Goal: Task Accomplishment & Management: Manage account settings

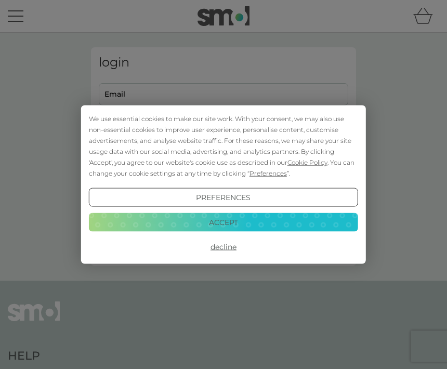
click at [236, 201] on button "Preferences" at bounding box center [223, 197] width 269 height 19
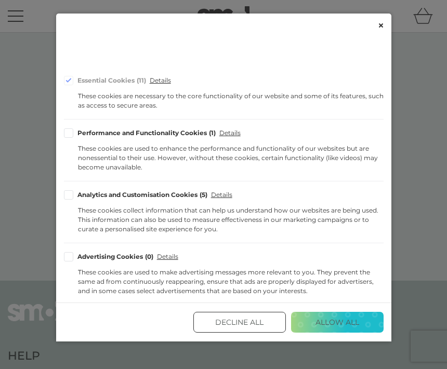
scroll to position [62, 0]
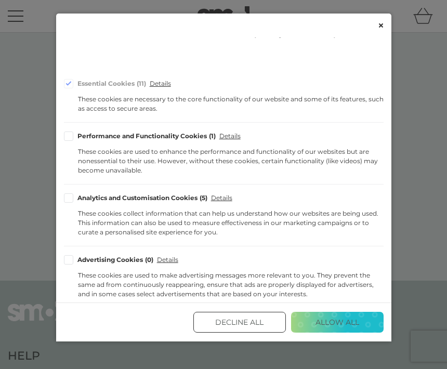
click at [77, 133] on div "Performance and Functionality Cookies 1" at bounding box center [146, 136] width 139 height 6
click at [0, 0] on input "Performance and Functionality Cookies 1" at bounding box center [0, 0] width 0 height 0
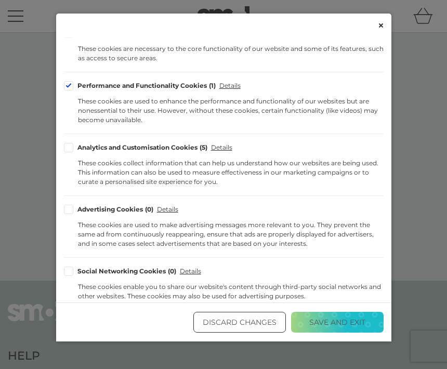
scroll to position [112, 0]
click at [71, 143] on div "Cookie Consent Preferences" at bounding box center [68, 147] width 9 height 9
click at [0, 0] on input "Analytics and Customisation Cookies 5" at bounding box center [0, 0] width 0 height 0
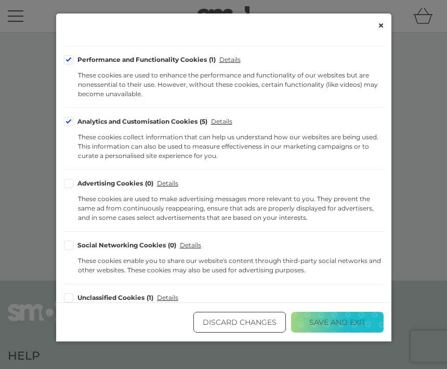
scroll to position [138, 0]
click at [339, 332] on button "Save and Exit" at bounding box center [337, 322] width 92 height 21
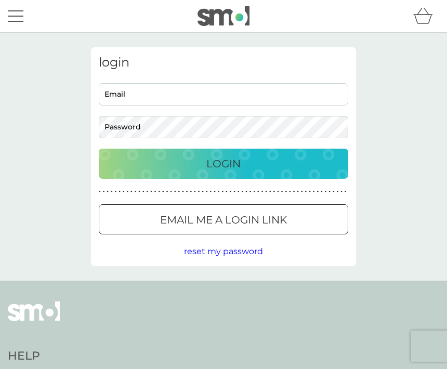
click at [121, 97] on input "Email" at bounding box center [223, 94] width 249 height 22
click at [236, 170] on p "Login" at bounding box center [223, 163] width 34 height 17
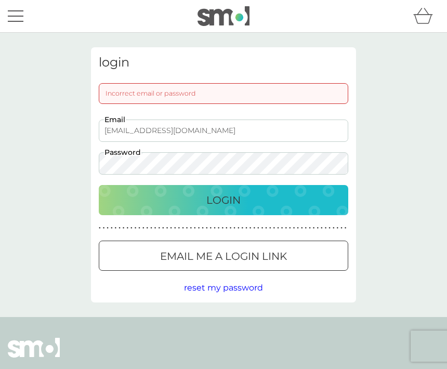
click at [224, 202] on p "Login" at bounding box center [223, 200] width 34 height 17
click at [187, 133] on input "[EMAIL_ADDRESS][DOMAIN_NAME]" at bounding box center [223, 130] width 249 height 22
type input "[EMAIL_ADDRESS][DOMAIN_NAME]"
click at [244, 201] on div "Login" at bounding box center [223, 200] width 228 height 17
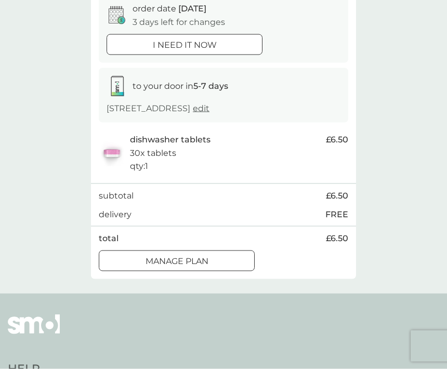
scroll to position [112, 0]
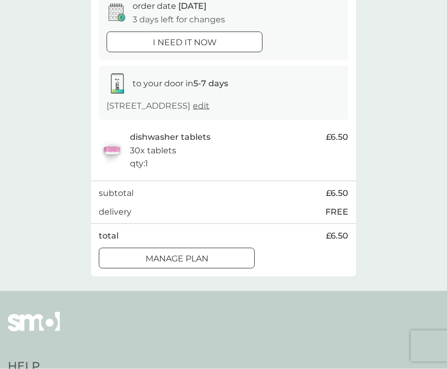
click at [208, 265] on p "Manage plan" at bounding box center [176, 259] width 63 height 14
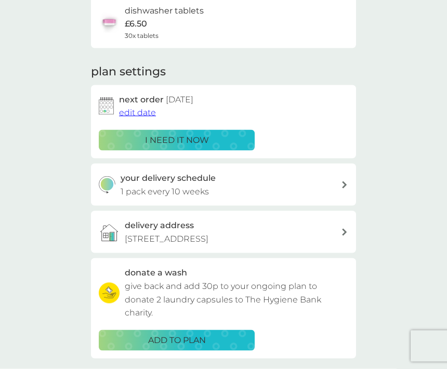
scroll to position [91, 0]
click at [143, 113] on span "edit date" at bounding box center [137, 112] width 37 height 10
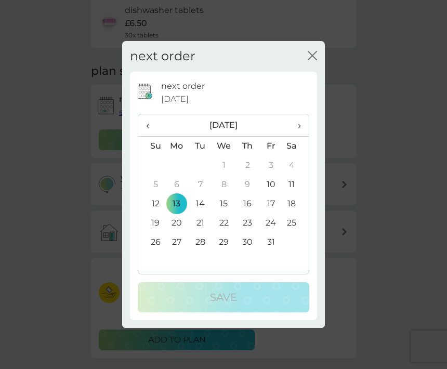
click at [249, 252] on td "30" at bounding box center [247, 242] width 23 height 19
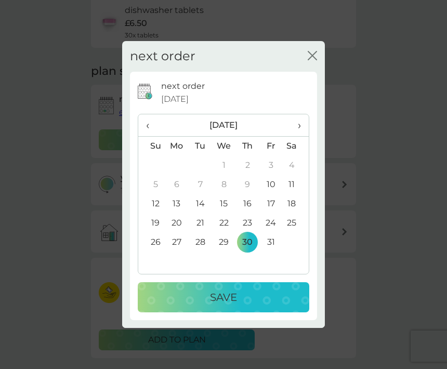
click at [231, 305] on p "Save" at bounding box center [223, 297] width 27 height 17
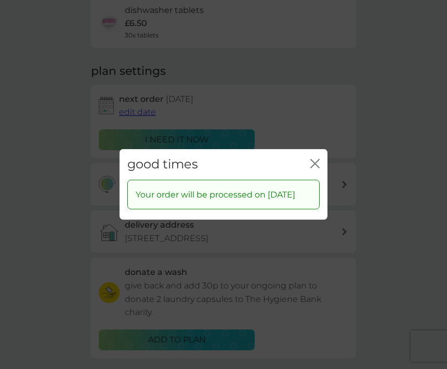
click at [315, 168] on div "close" at bounding box center [314, 164] width 9 height 15
click at [318, 168] on icon "close" at bounding box center [314, 163] width 9 height 9
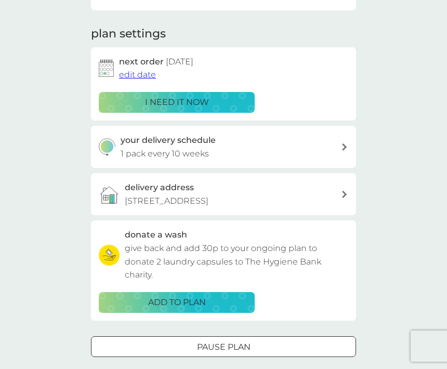
scroll to position [122, 0]
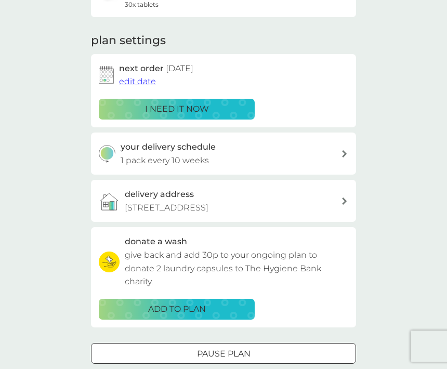
click at [343, 153] on icon at bounding box center [344, 153] width 5 height 7
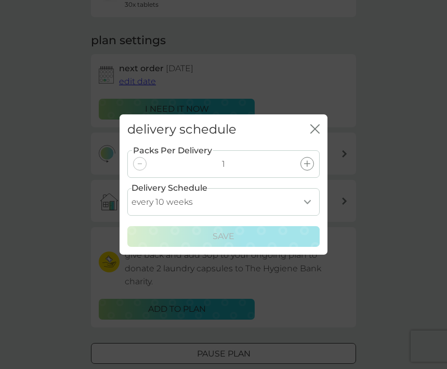
click at [302, 215] on select "every 1 week every 2 weeks every 3 weeks every 4 weeks every 5 weeks every 6 we…" at bounding box center [223, 202] width 192 height 28
select select "84"
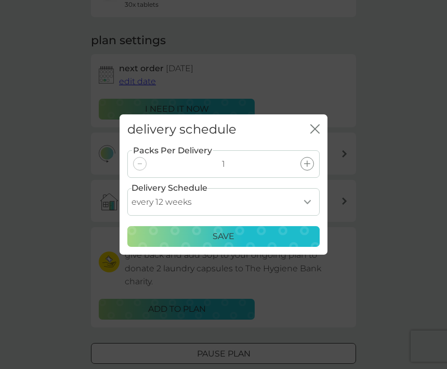
click at [244, 243] on div "Save" at bounding box center [223, 237] width 179 height 14
